Goal: Transaction & Acquisition: Book appointment/travel/reservation

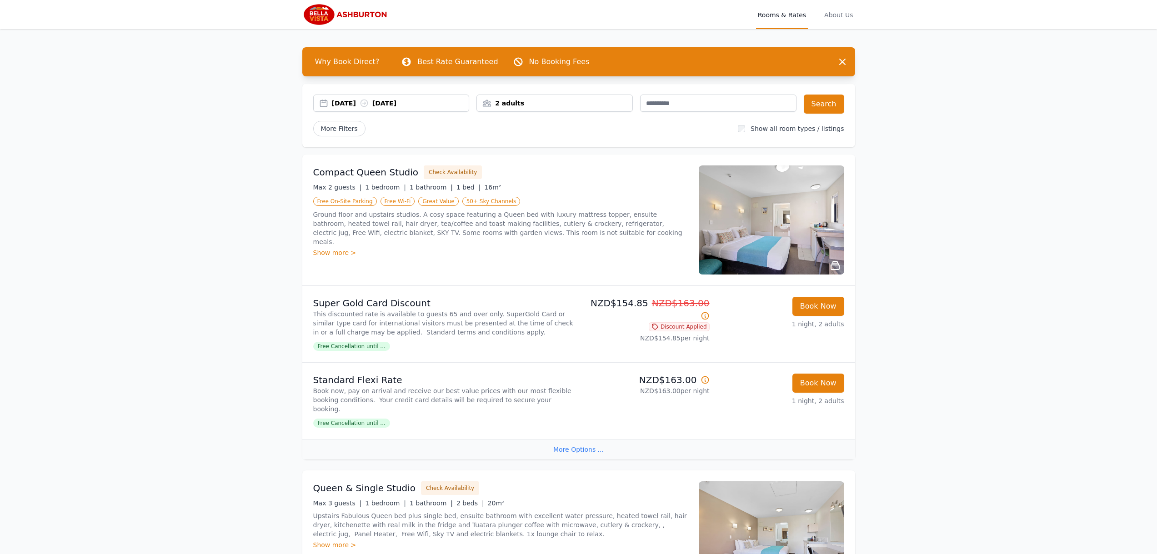
click at [510, 101] on div "2 adults" at bounding box center [555, 103] width 156 height 9
click at [544, 135] on icon at bounding box center [545, 137] width 5 height 5
click at [832, 102] on button "Search" at bounding box center [824, 104] width 40 height 19
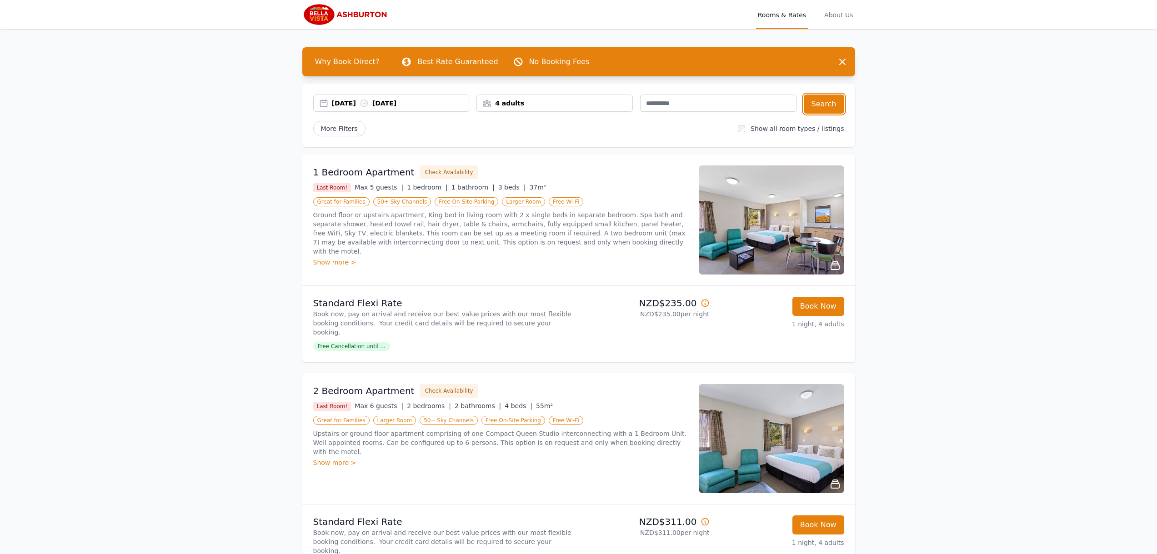
click at [524, 100] on div "4 adults" at bounding box center [555, 103] width 156 height 9
click at [544, 137] on icon at bounding box center [545, 137] width 5 height 5
click at [827, 100] on button "Search" at bounding box center [824, 104] width 40 height 19
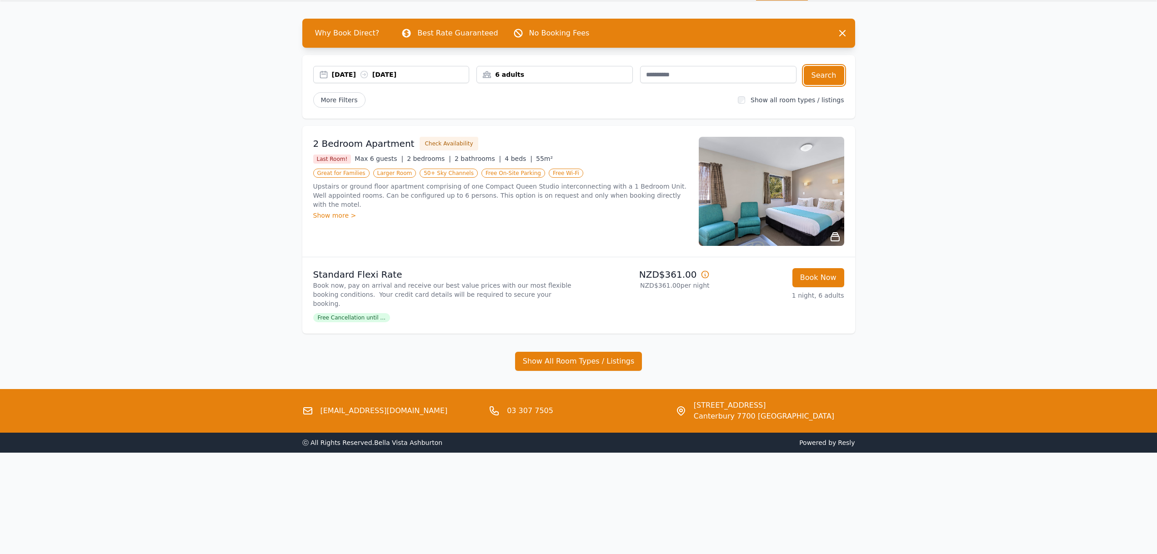
scroll to position [44, 0]
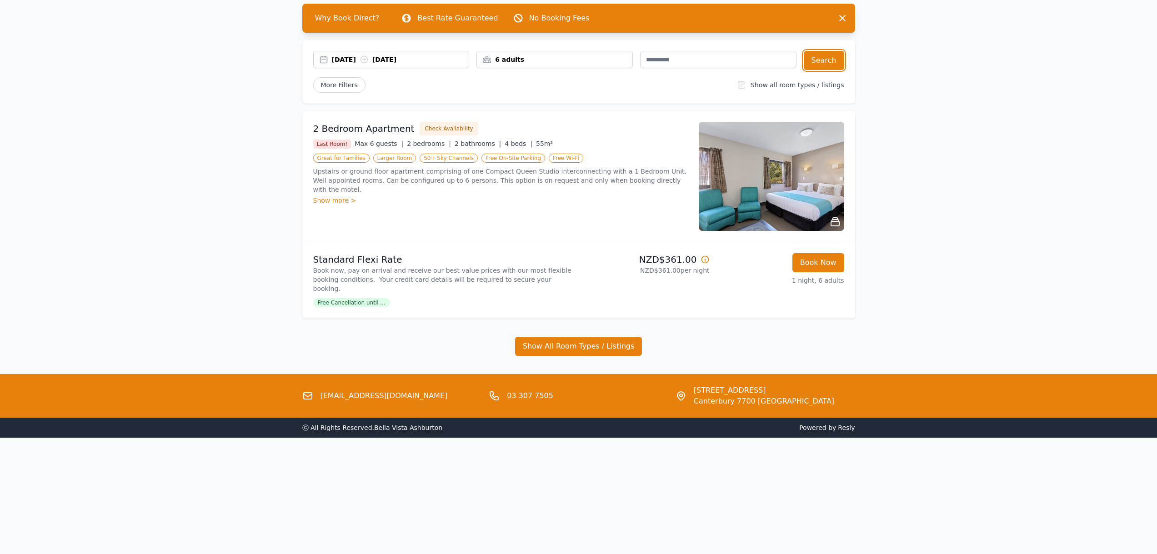
click at [513, 66] on div "6 adults" at bounding box center [555, 59] width 156 height 17
click at [485, 95] on div at bounding box center [490, 93] width 13 height 13
click at [828, 65] on button "Search" at bounding box center [824, 60] width 40 height 19
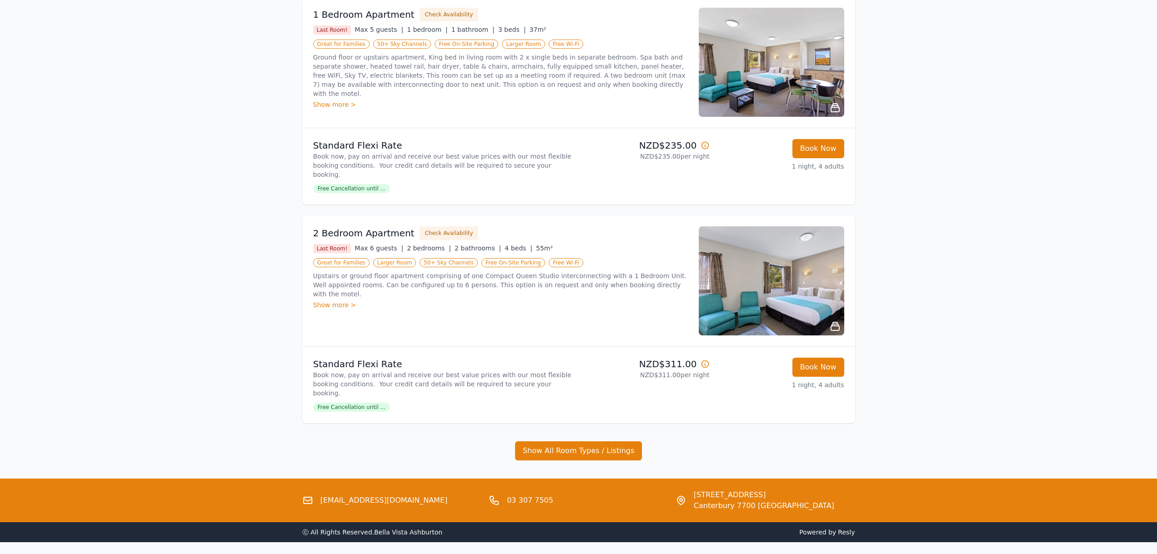
scroll to position [171, 0]
